Goal: Find specific page/section: Find specific page/section

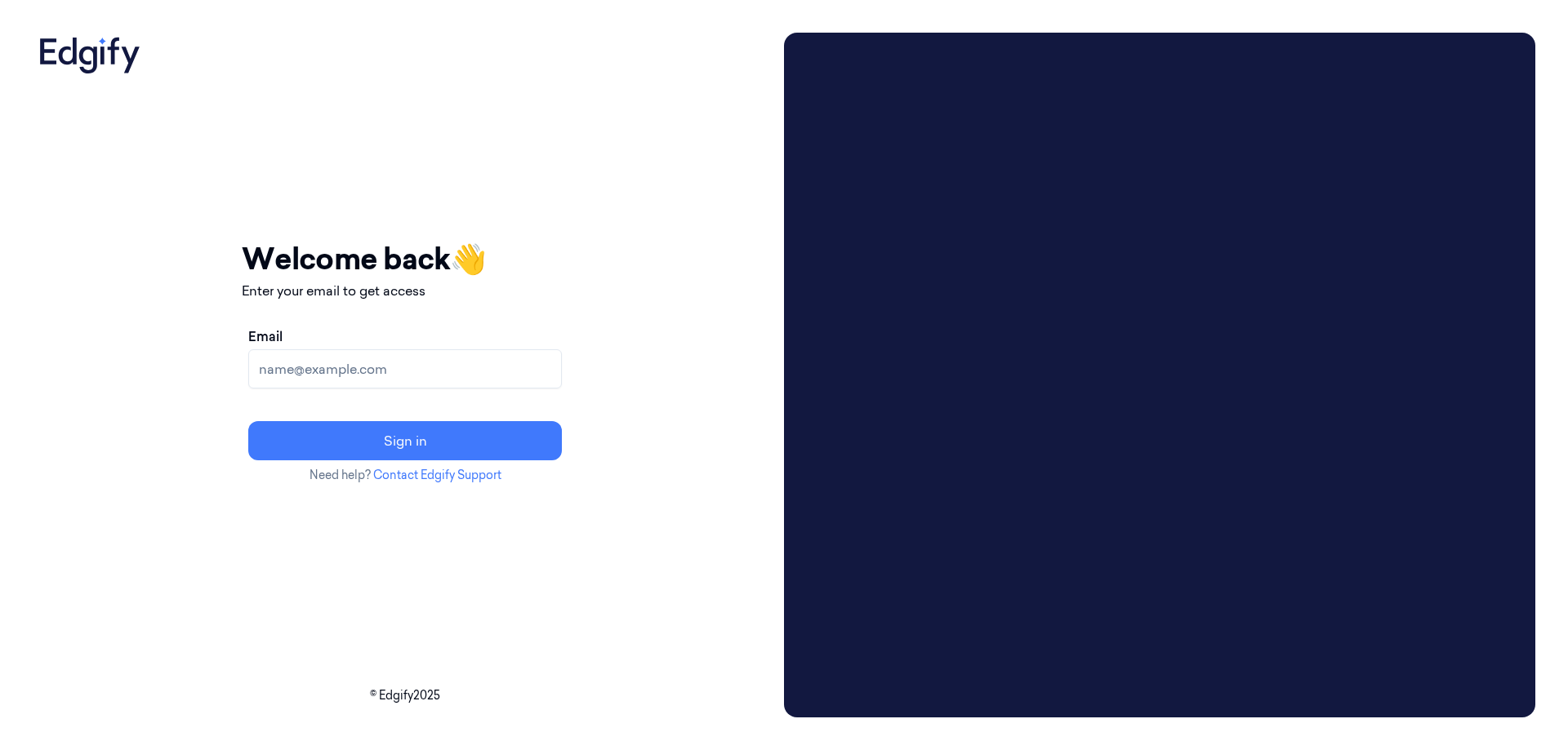
click at [434, 344] on div "Email" at bounding box center [405, 357] width 313 height 62
drag, startPoint x: 433, startPoint y: 367, endPoint x: 437, endPoint y: 375, distance: 8.9
click at [433, 367] on input "Email" at bounding box center [405, 369] width 313 height 40
type input "timor.kalerman@edgify.ai"
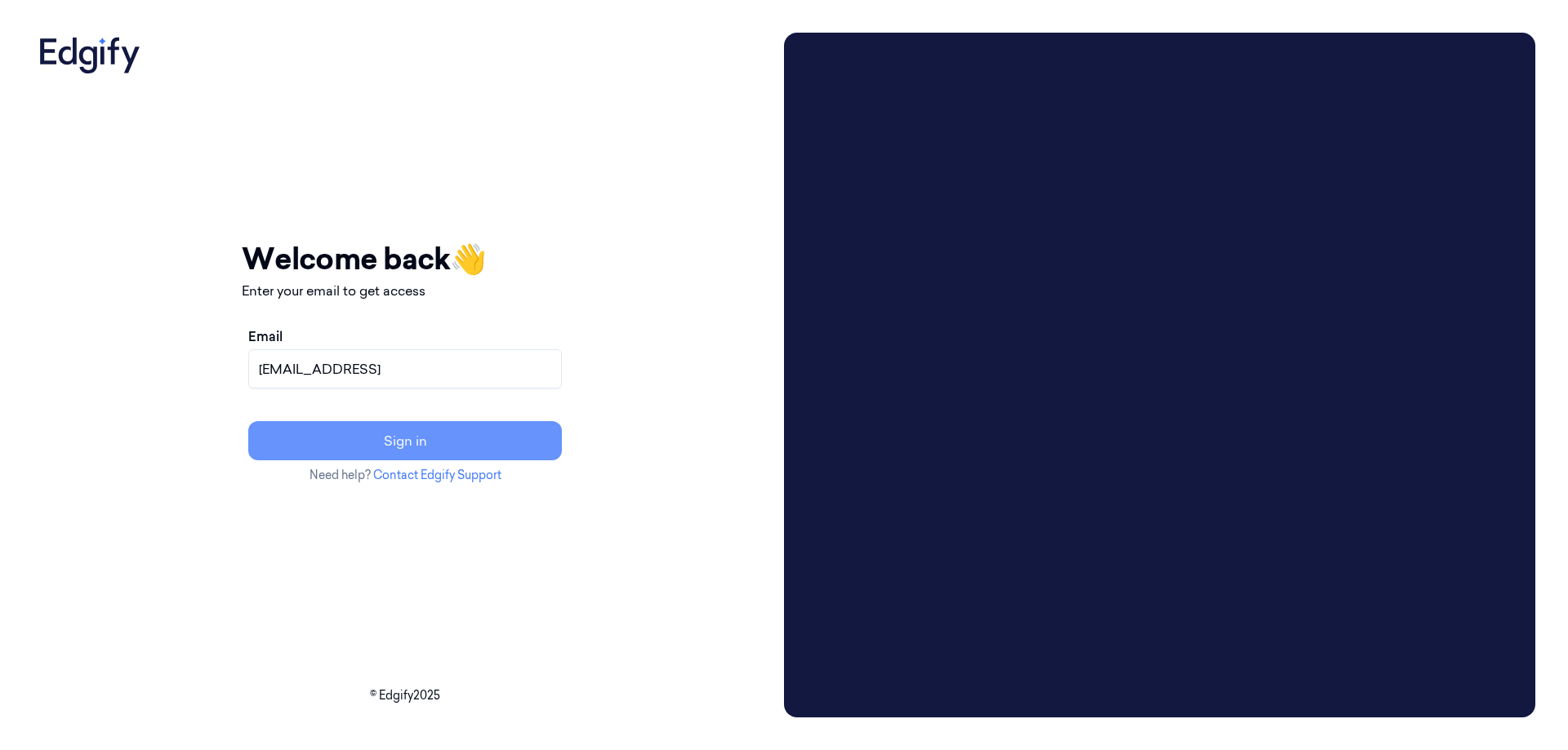
click at [501, 430] on button "Sign in" at bounding box center [405, 441] width 313 height 40
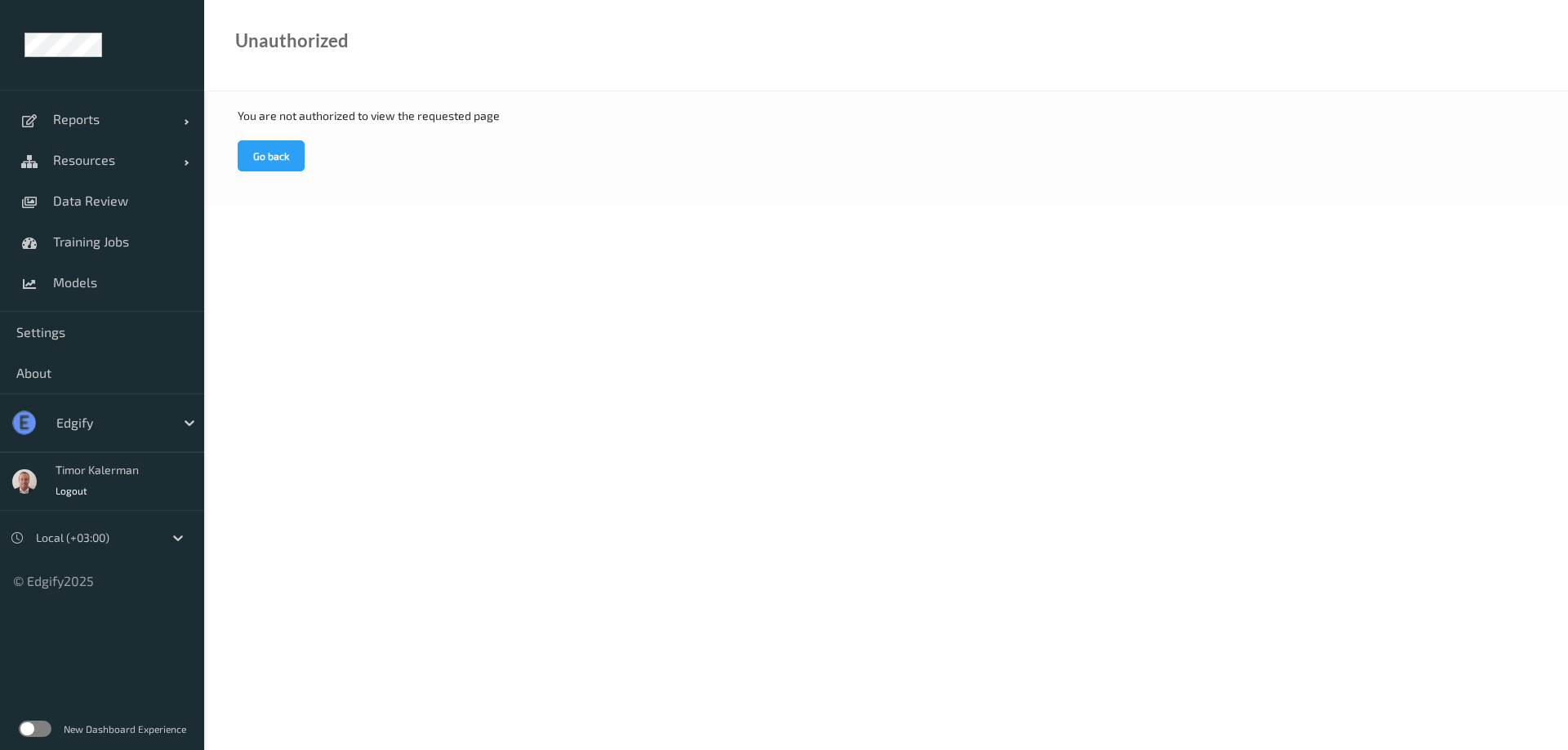
click at [155, 429] on div at bounding box center [112, 423] width 110 height 20
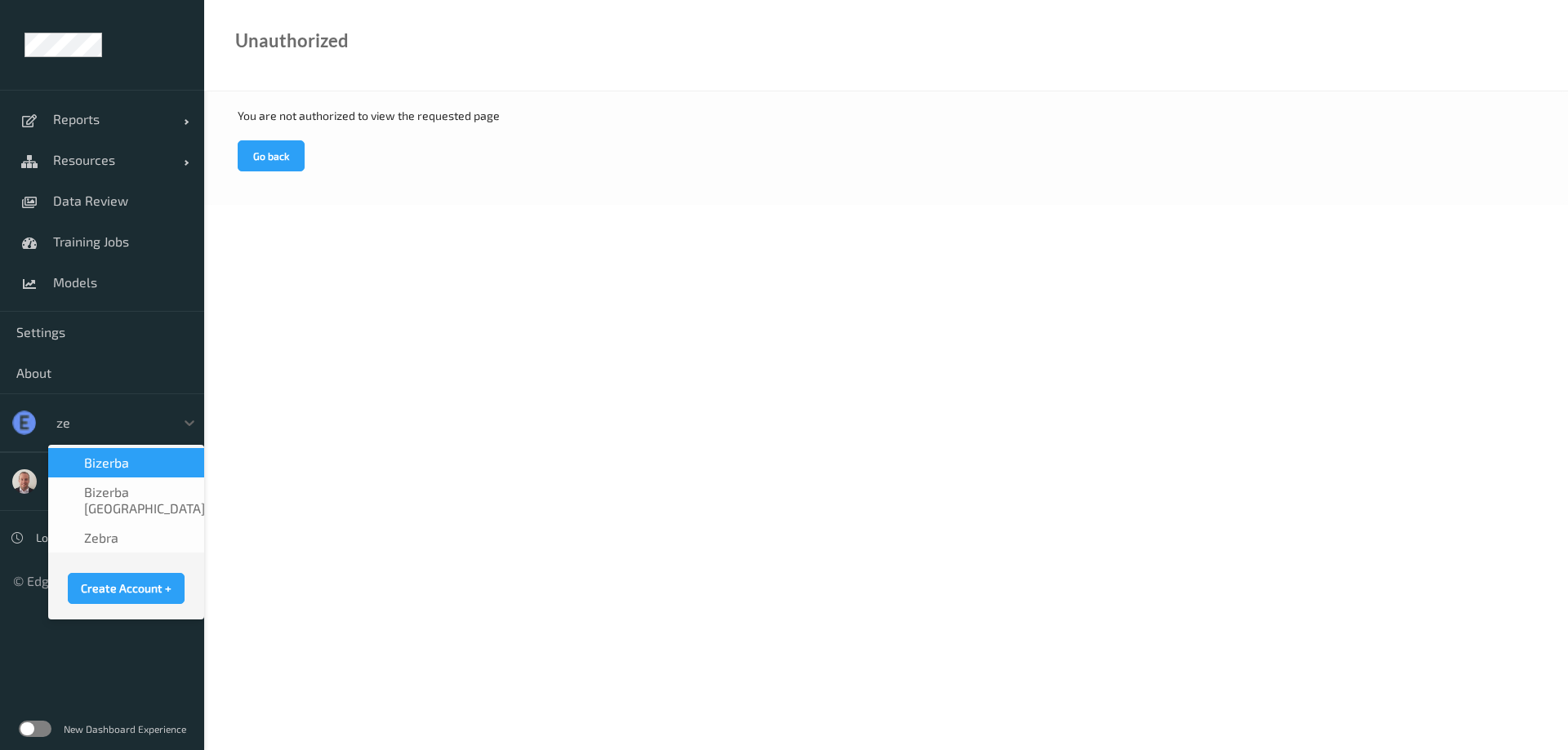
type input "zeb"
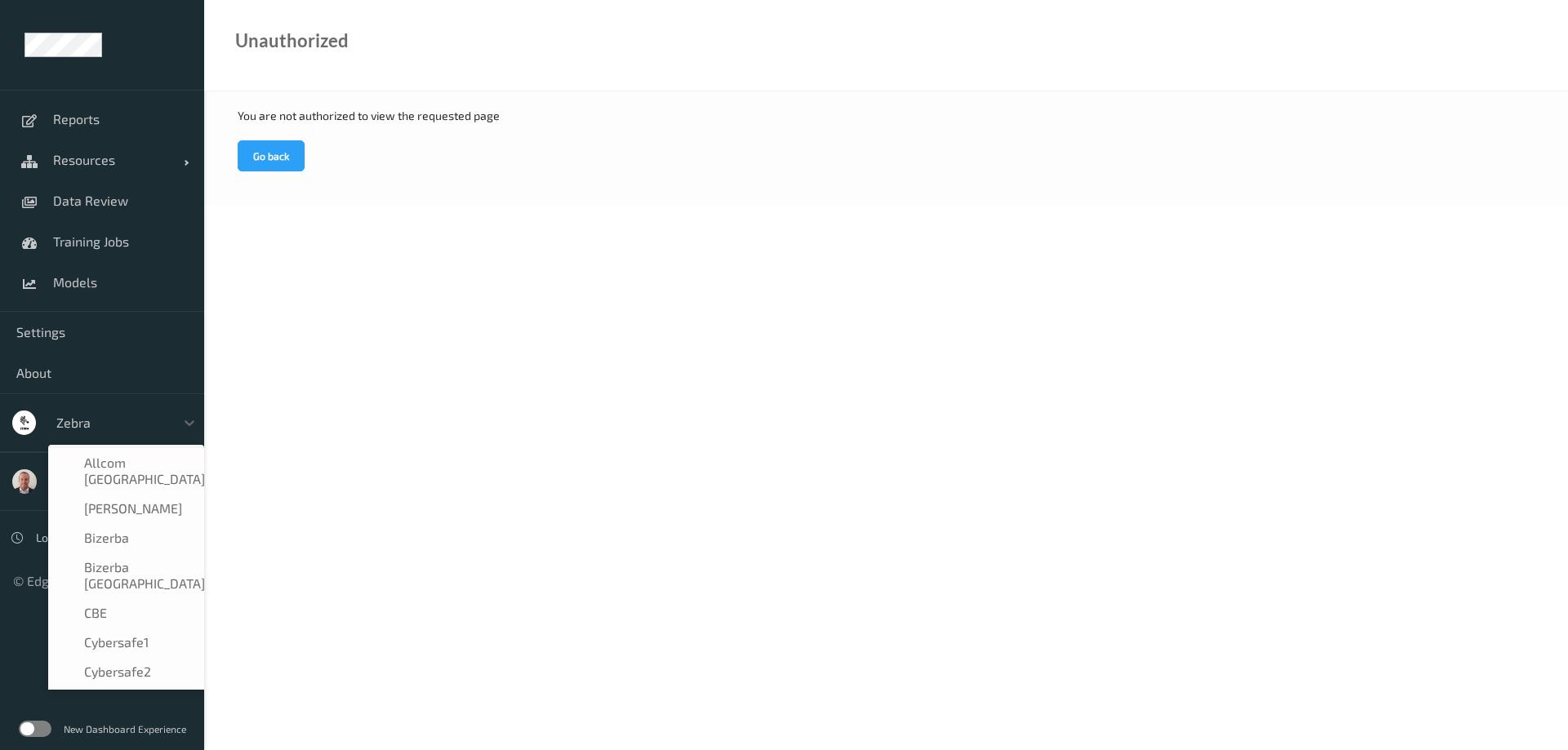
click at [130, 424] on div at bounding box center [112, 423] width 110 height 20
type input "gia"
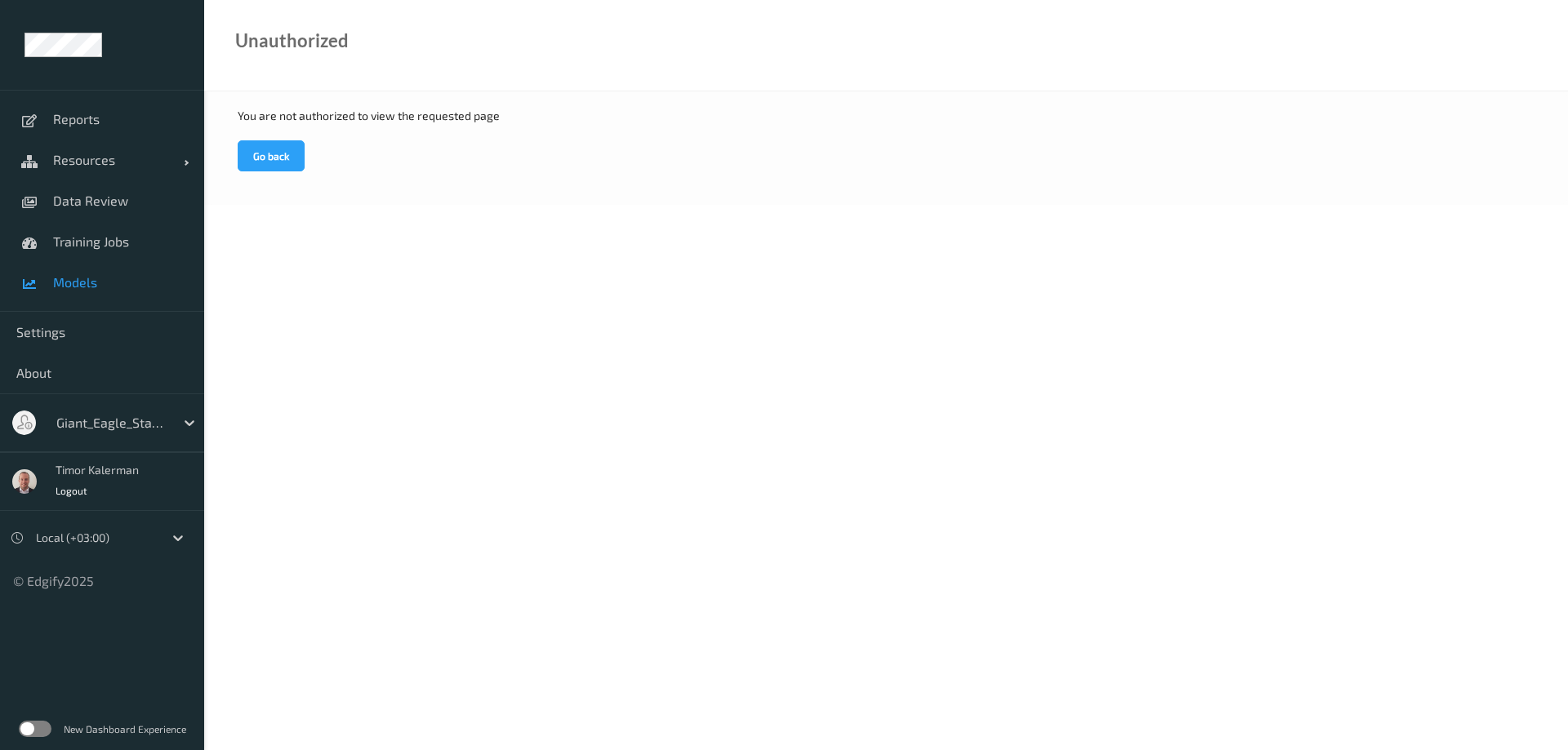
click at [89, 286] on span "Models" at bounding box center [121, 283] width 135 height 16
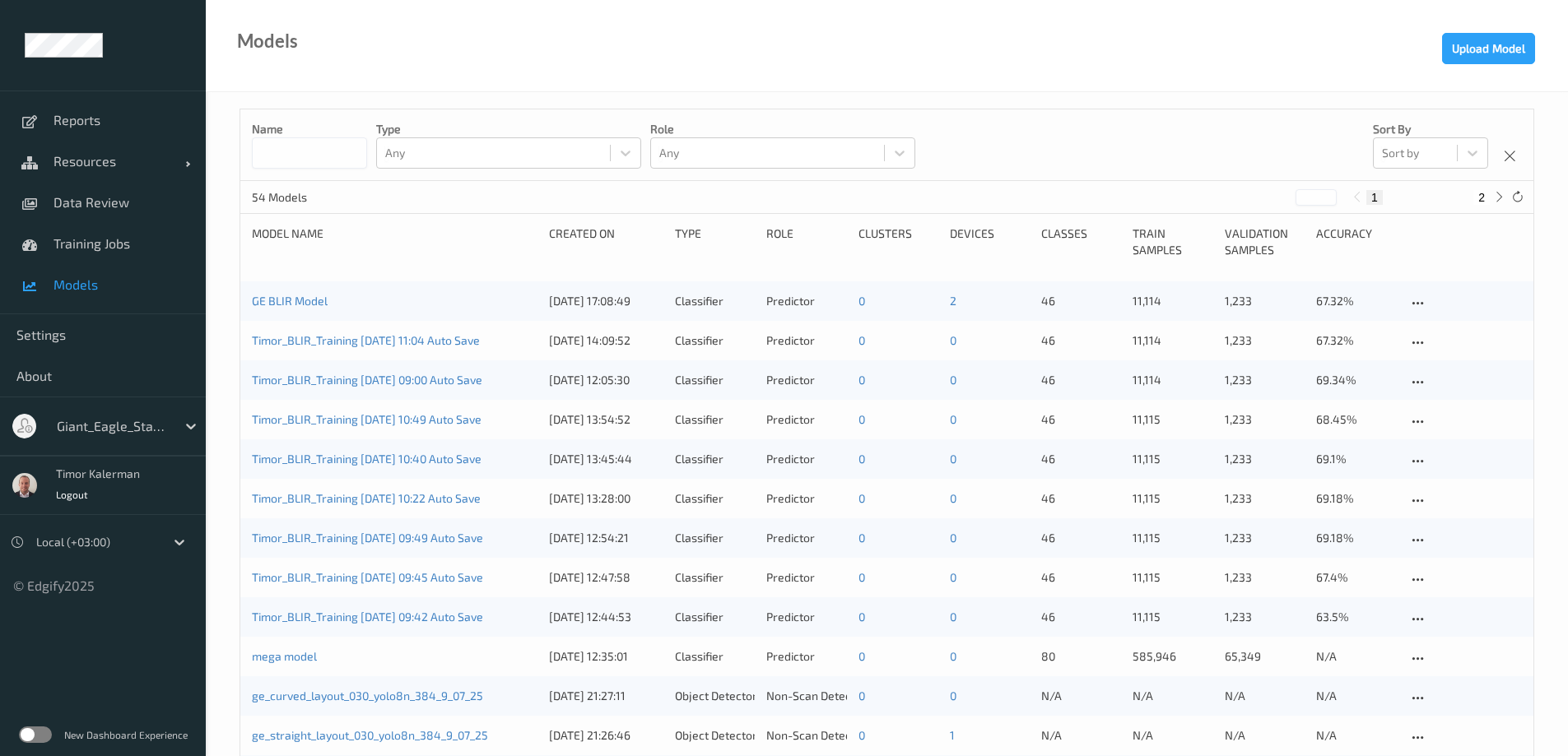
click at [123, 419] on div at bounding box center [113, 427] width 111 height 20
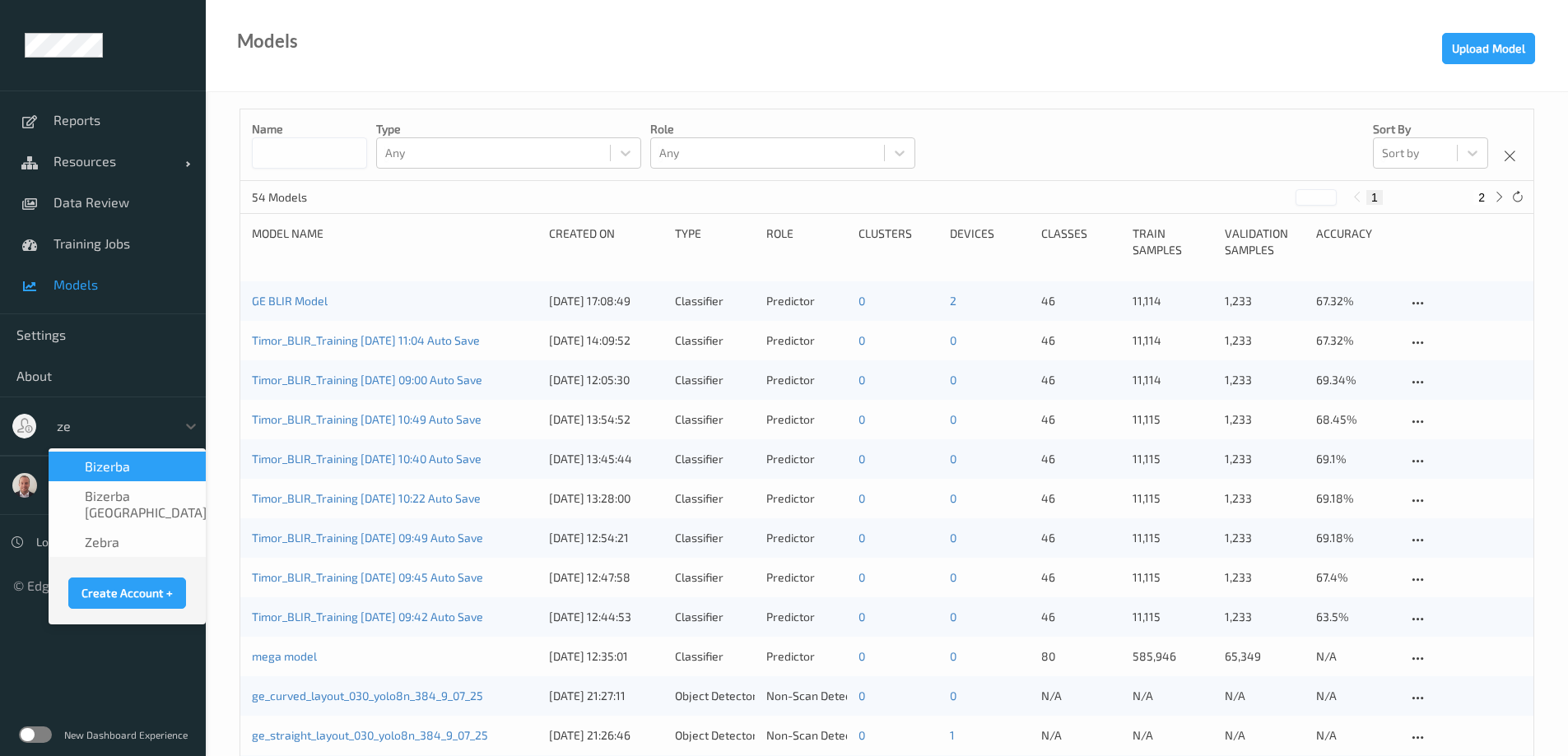
type input "zeb"
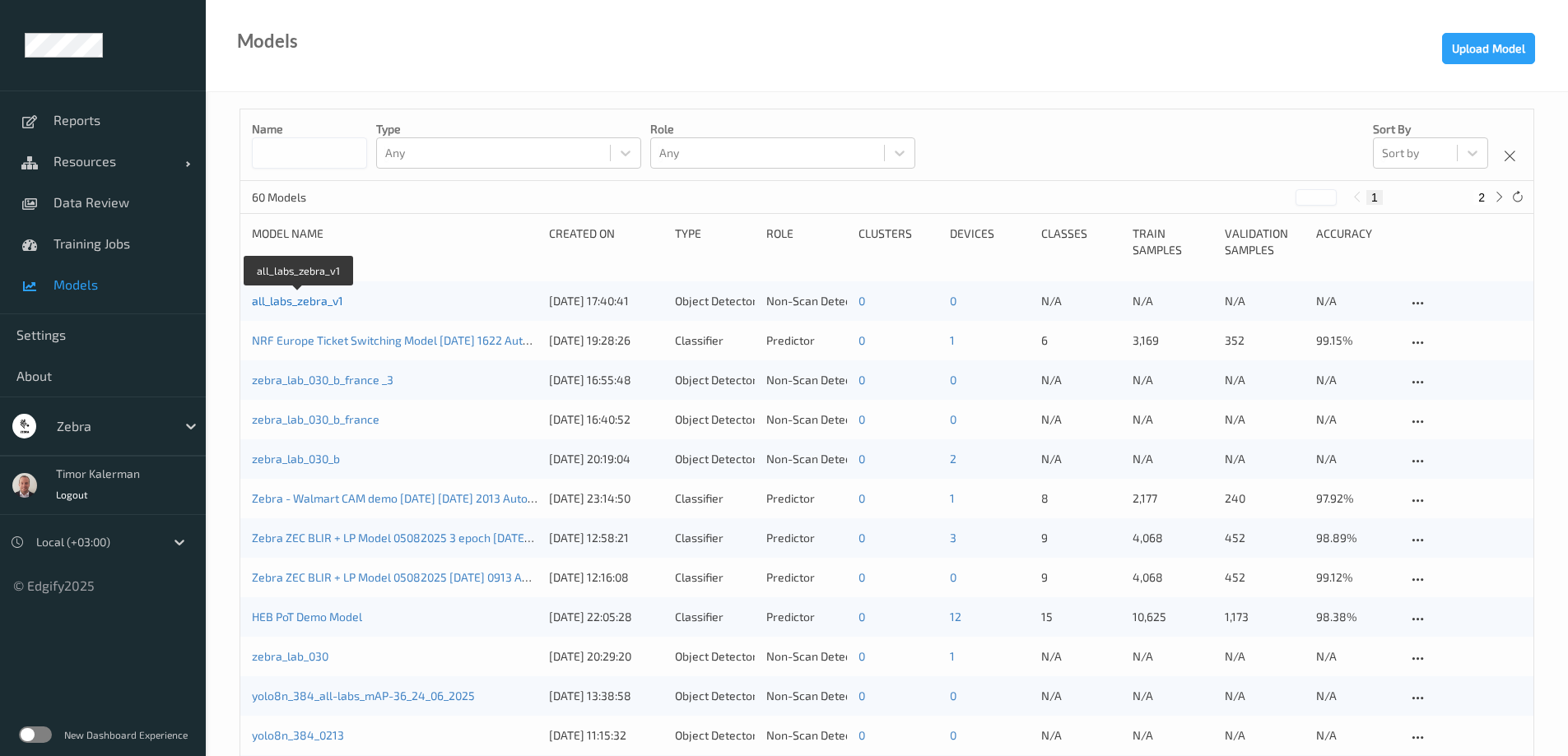
click at [330, 305] on link "all_labs_zebra_v1" at bounding box center [298, 300] width 92 height 14
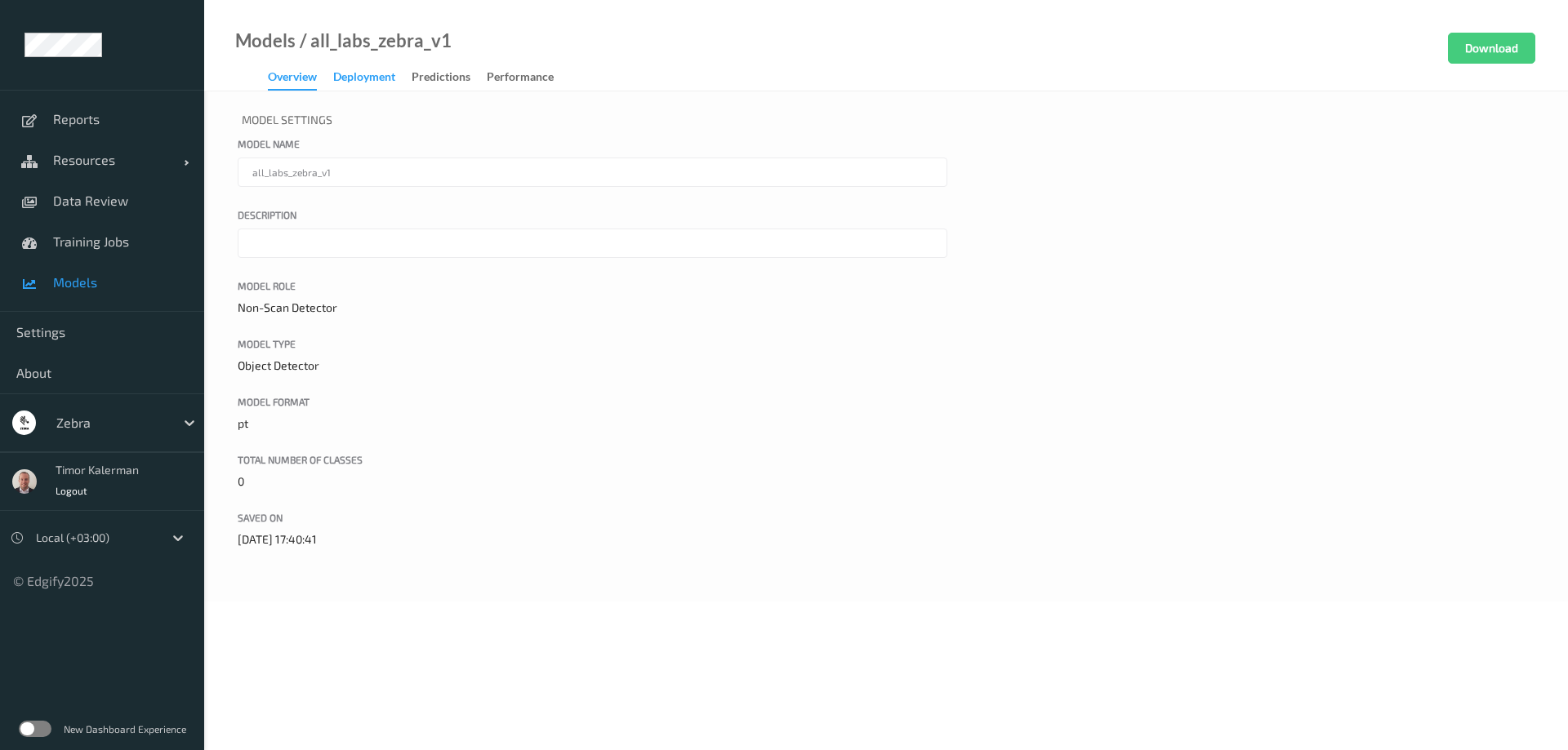
click at [377, 76] on div "Deployment" at bounding box center [364, 78] width 62 height 21
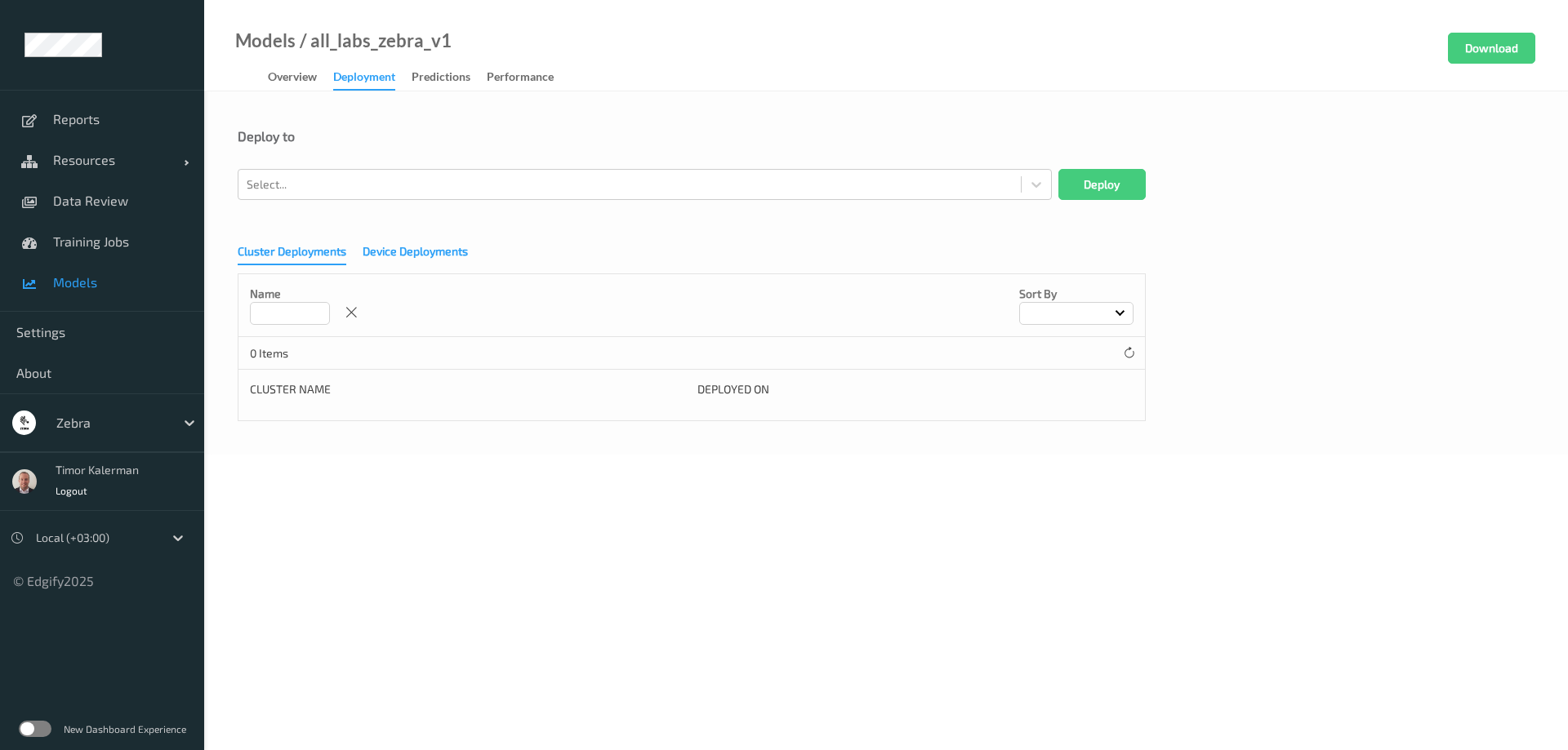
click at [405, 255] on div "Device Deployments" at bounding box center [415, 253] width 105 height 21
click at [305, 73] on div "Overview" at bounding box center [292, 78] width 49 height 21
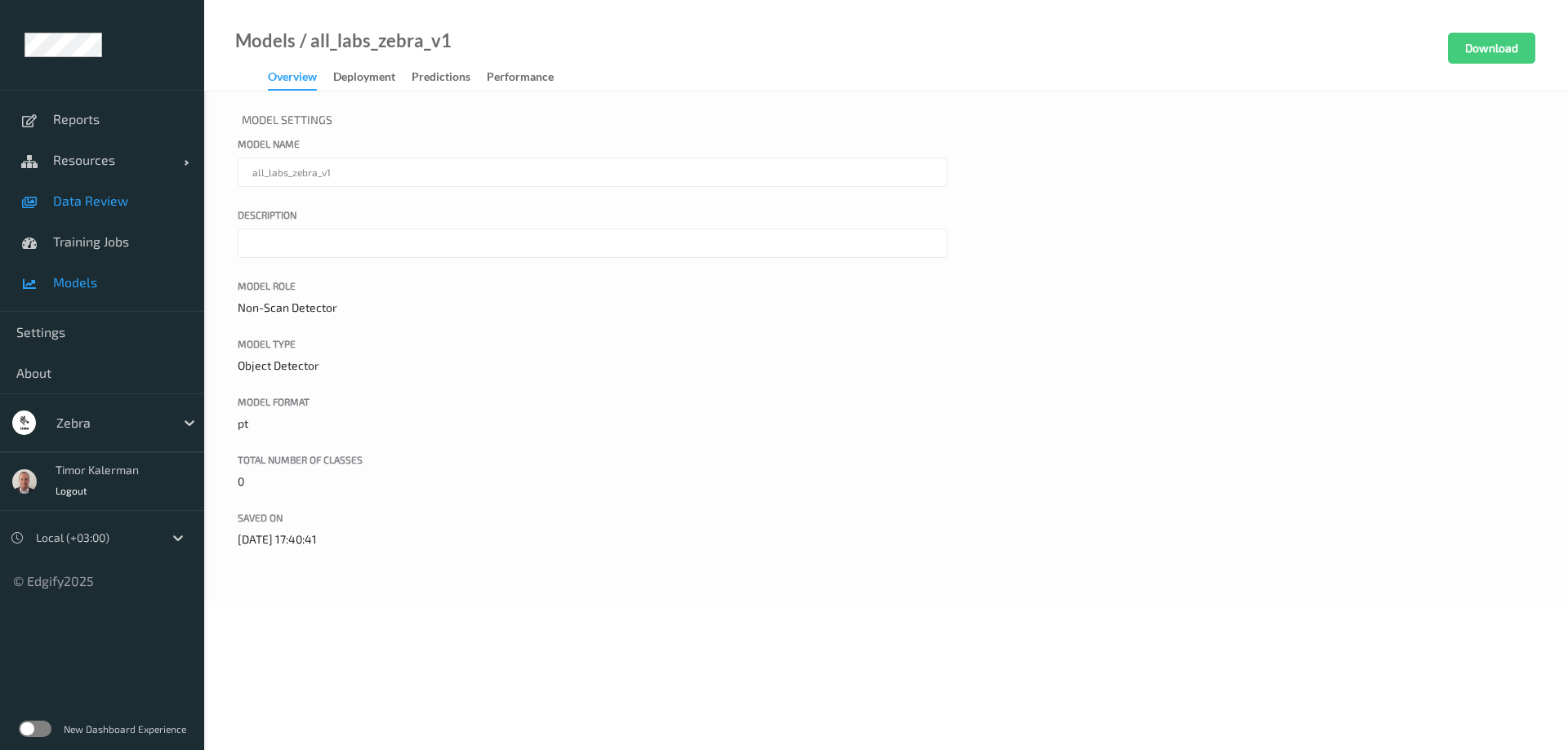
click at [105, 191] on link "Data Review" at bounding box center [102, 200] width 204 height 41
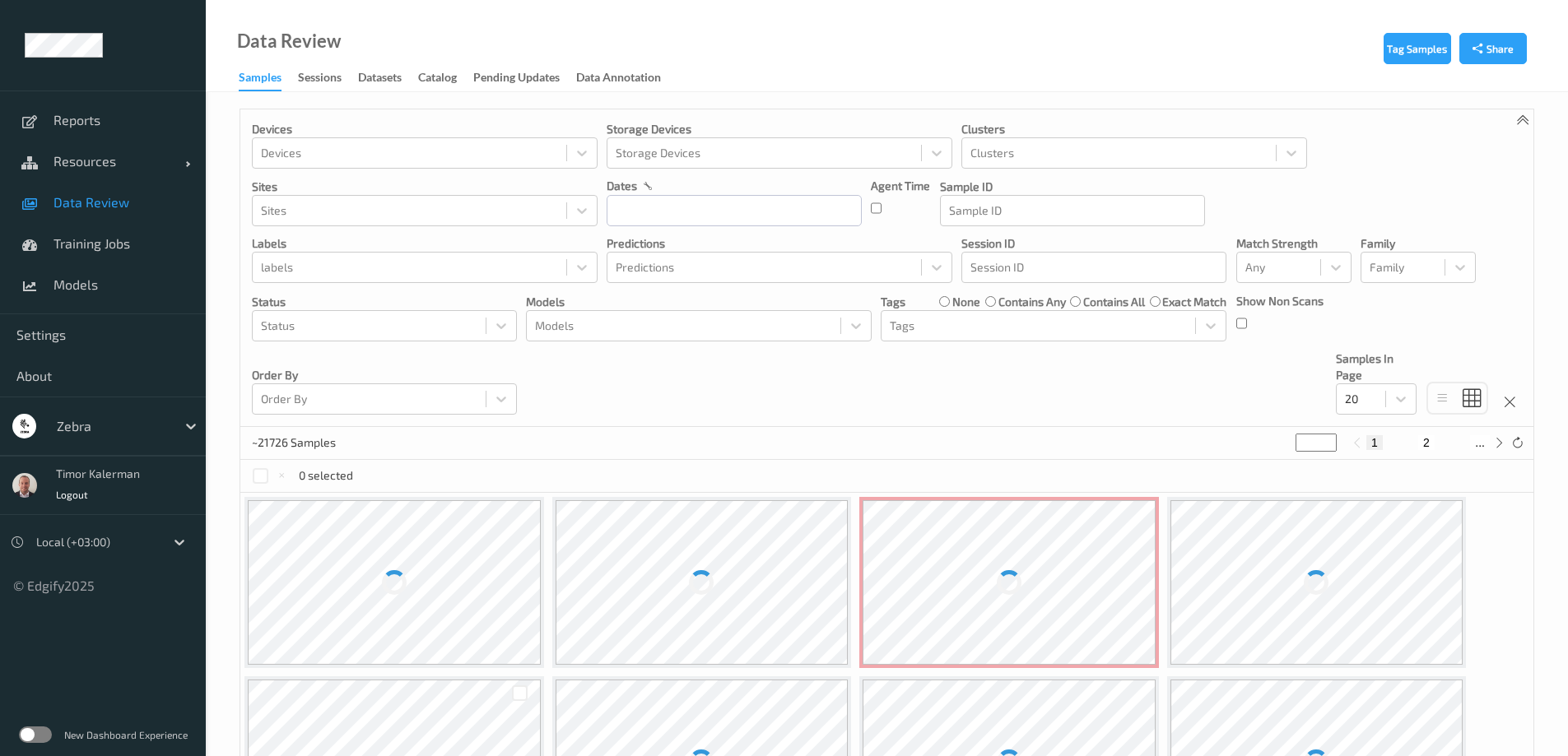
click at [335, 91] on div "Samples Sessions Datasets Catalog Pending Updates Data Annotation" at bounding box center [457, 78] width 438 height 25
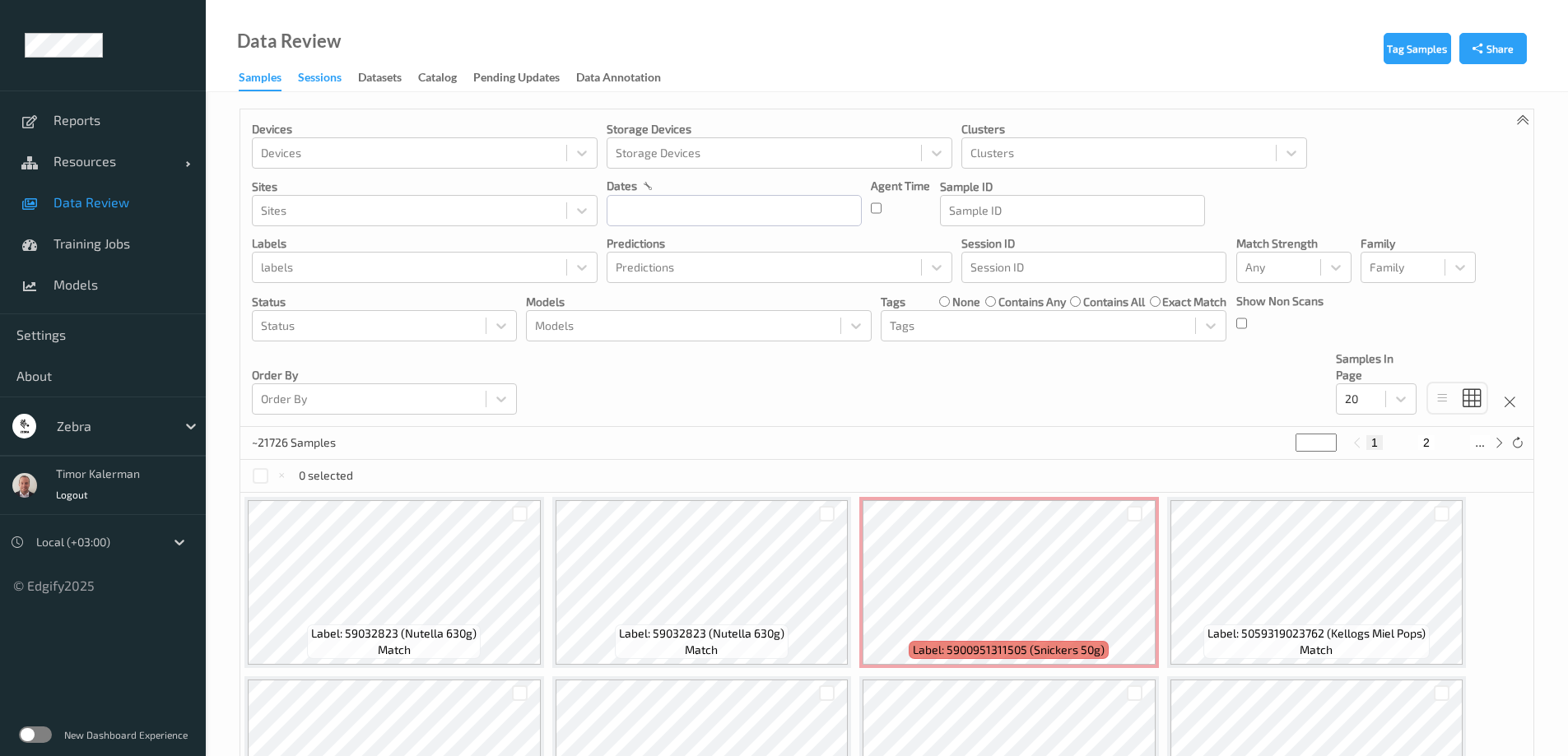
click at [338, 80] on div "Sessions" at bounding box center [319, 79] width 44 height 21
